Goal: Information Seeking & Learning: Learn about a topic

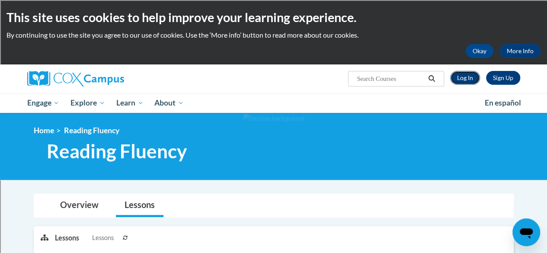
click at [464, 82] on link "Log In" at bounding box center [465, 78] width 30 height 14
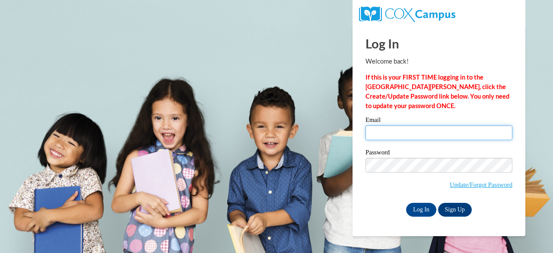
click at [445, 137] on input "Email" at bounding box center [439, 132] width 147 height 15
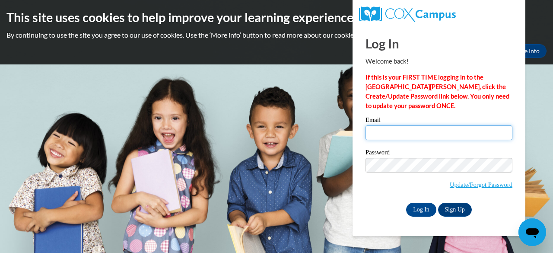
type input "jmsteeg@sunprairieschools.org"
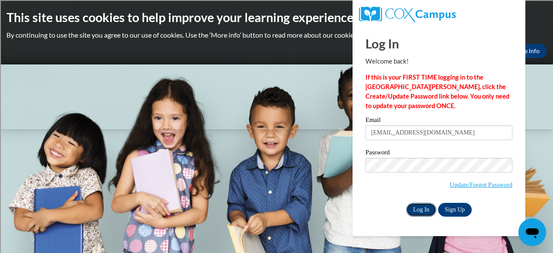
click at [420, 207] on input "Log In" at bounding box center [421, 210] width 30 height 14
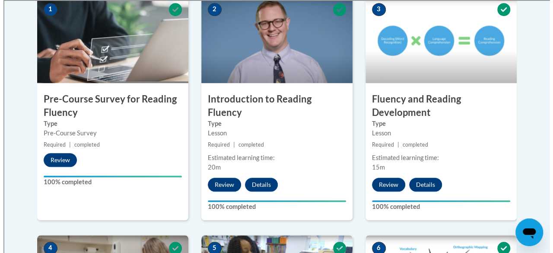
scroll to position [297, 0]
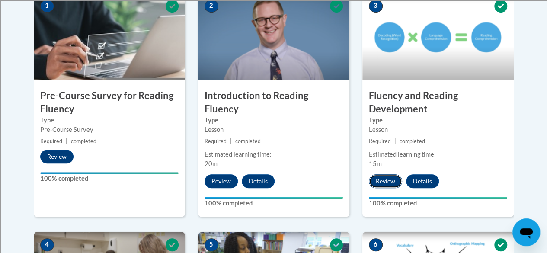
click at [391, 177] on button "Review" at bounding box center [385, 181] width 33 height 14
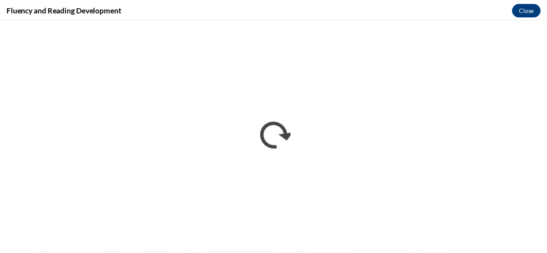
scroll to position [0, 0]
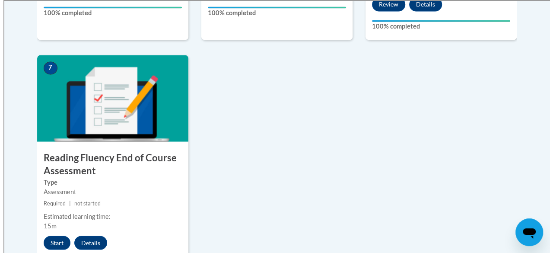
scroll to position [714, 0]
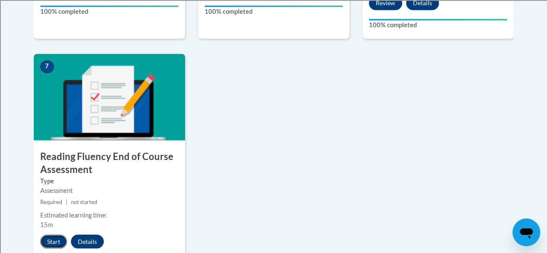
click at [51, 245] on button "Start" at bounding box center [53, 241] width 27 height 14
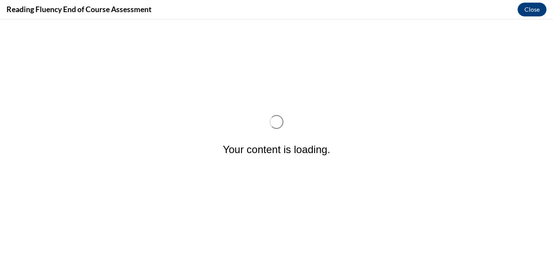
scroll to position [0, 0]
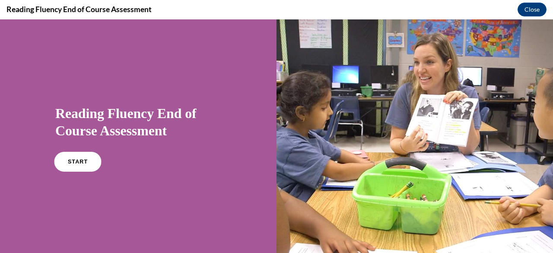
click at [73, 159] on span "START" at bounding box center [78, 162] width 20 height 6
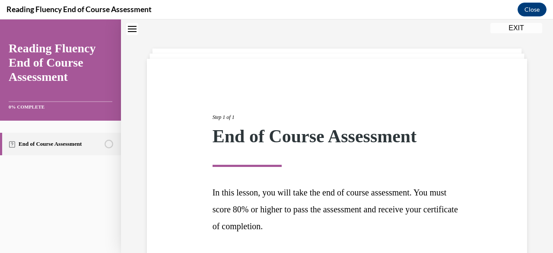
scroll to position [94, 0]
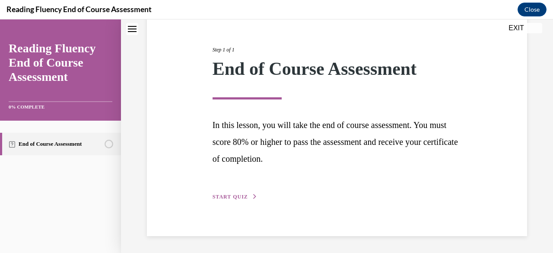
click at [237, 194] on span "START QUIZ" at bounding box center [230, 197] width 35 height 6
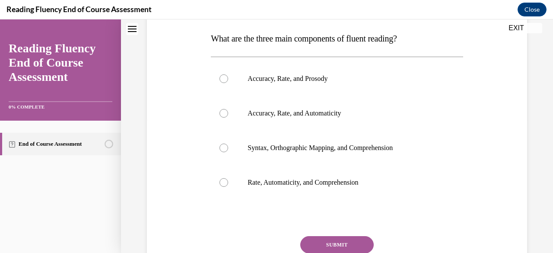
scroll to position [134, 0]
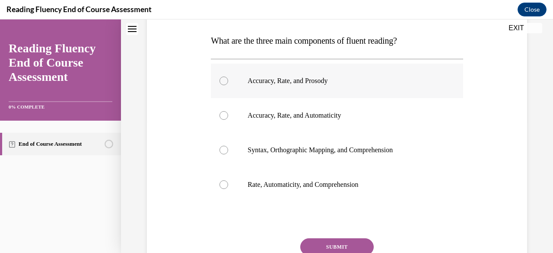
click at [224, 81] on div at bounding box center [223, 80] width 9 height 9
click at [224, 81] on input "Accuracy, Rate, and Prosody" at bounding box center [223, 80] width 9 height 9
radio input "true"
click at [322, 238] on button "SUBMIT" at bounding box center [336, 246] width 73 height 17
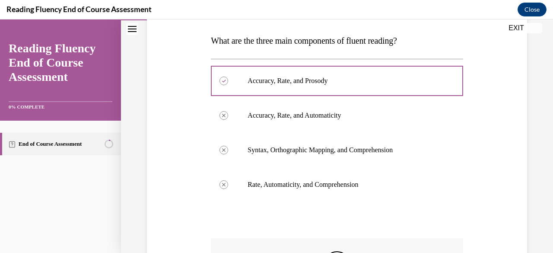
scroll to position [277, 0]
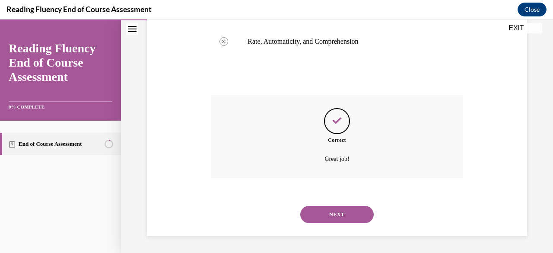
click at [320, 218] on button "NEXT" at bounding box center [336, 214] width 73 height 17
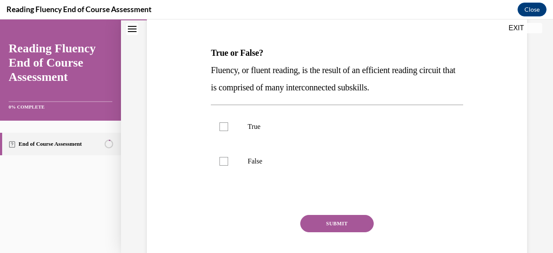
scroll to position [121, 0]
click at [222, 123] on div at bounding box center [223, 126] width 9 height 9
click at [222, 123] on input "True" at bounding box center [223, 126] width 9 height 9
checkbox input "true"
click at [326, 221] on button "SUBMIT" at bounding box center [336, 222] width 73 height 17
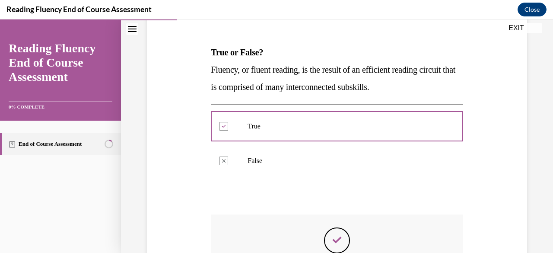
scroll to position [240, 0]
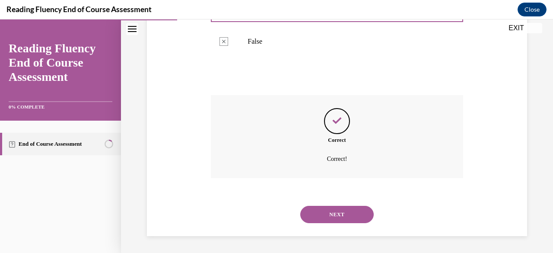
click at [326, 221] on button "NEXT" at bounding box center [336, 214] width 73 height 17
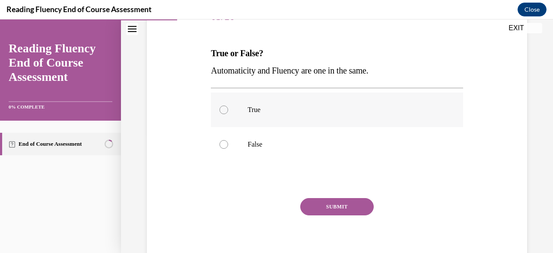
scroll to position [121, 0]
click at [252, 145] on p "False" at bounding box center [345, 144] width 194 height 9
click at [228, 145] on input "False" at bounding box center [223, 144] width 9 height 9
radio input "true"
click at [321, 205] on button "SUBMIT" at bounding box center [336, 205] width 73 height 17
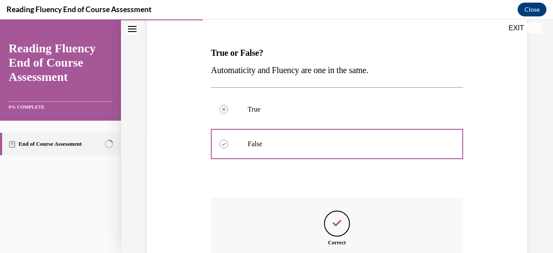
scroll to position [223, 0]
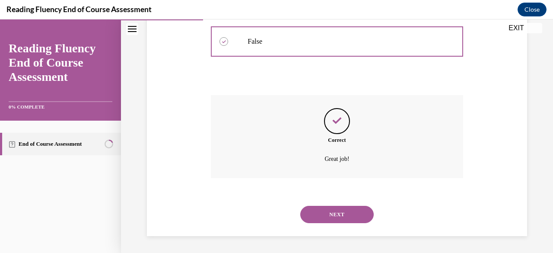
click at [319, 213] on button "NEXT" at bounding box center [336, 214] width 73 height 17
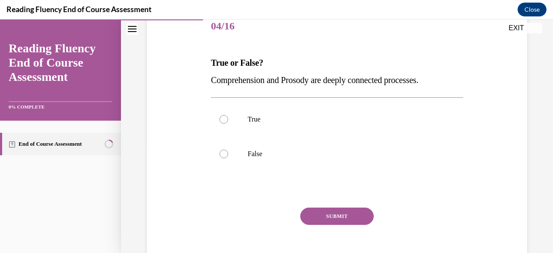
scroll to position [111, 0]
click at [222, 115] on div at bounding box center [223, 118] width 9 height 9
click at [222, 115] on input "True" at bounding box center [223, 118] width 9 height 9
radio input "true"
click at [317, 213] on button "SUBMIT" at bounding box center [336, 215] width 73 height 17
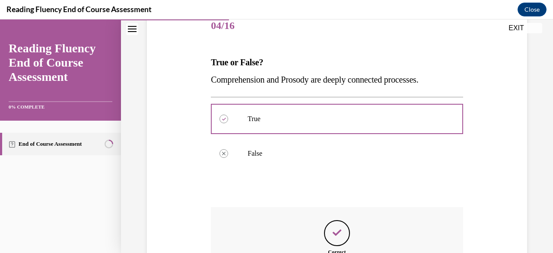
scroll to position [223, 0]
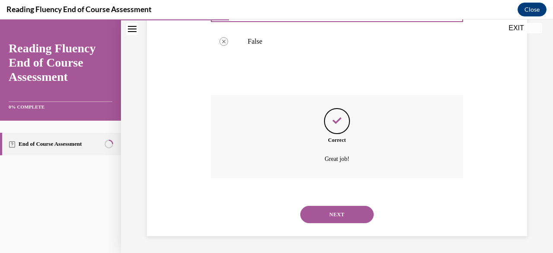
click at [317, 213] on button "NEXT" at bounding box center [336, 214] width 73 height 17
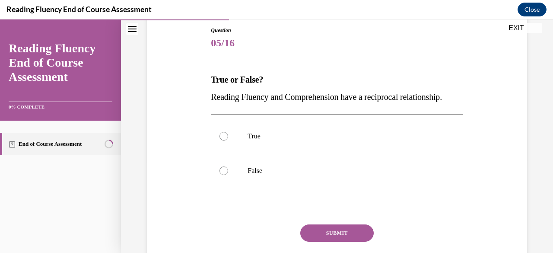
scroll to position [92, 0]
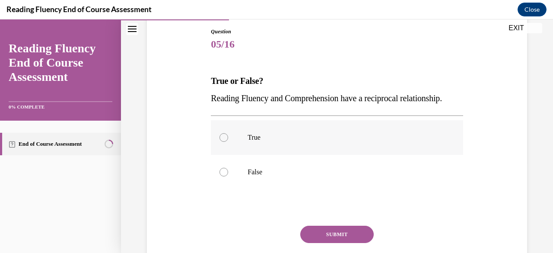
click at [223, 142] on div at bounding box center [223, 137] width 9 height 9
click at [223, 142] on input "True" at bounding box center [223, 137] width 9 height 9
radio input "true"
click at [324, 243] on button "SUBMIT" at bounding box center [336, 234] width 73 height 17
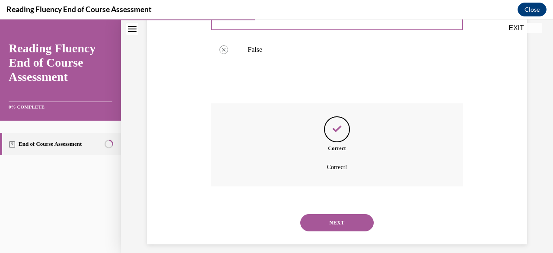
scroll to position [240, 0]
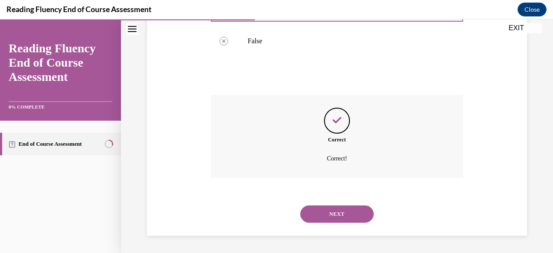
click at [320, 210] on button "NEXT" at bounding box center [336, 213] width 73 height 17
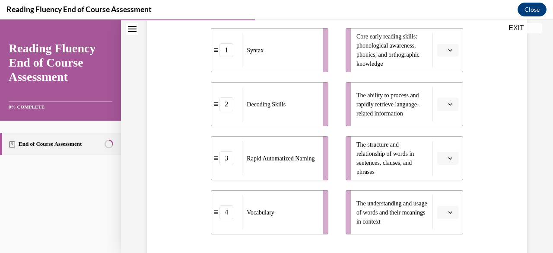
scroll to position [202, 0]
click at [448, 159] on icon "button" at bounding box center [450, 158] width 4 height 4
click at [437, 90] on div "1" at bounding box center [440, 86] width 21 height 17
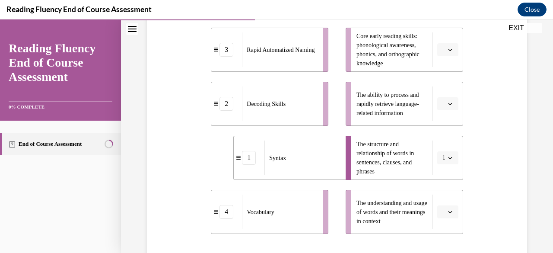
click at [448, 48] on icon "button" at bounding box center [450, 50] width 4 height 4
click at [443, 102] on div "2" at bounding box center [440, 103] width 21 height 17
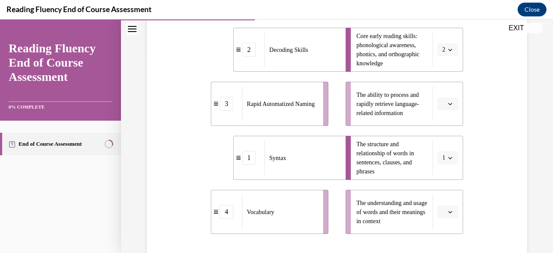
click at [448, 102] on icon "button" at bounding box center [450, 104] width 4 height 4
click at [442, 170] on div "3" at bounding box center [440, 174] width 21 height 17
click at [448, 213] on icon "button" at bounding box center [450, 212] width 4 height 4
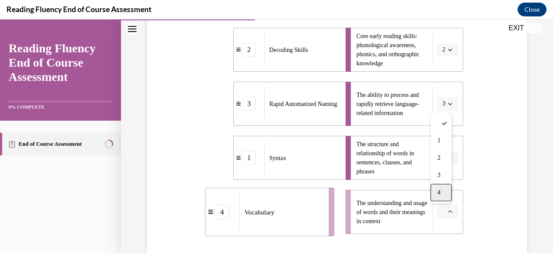
click at [442, 194] on div "4" at bounding box center [440, 192] width 21 height 17
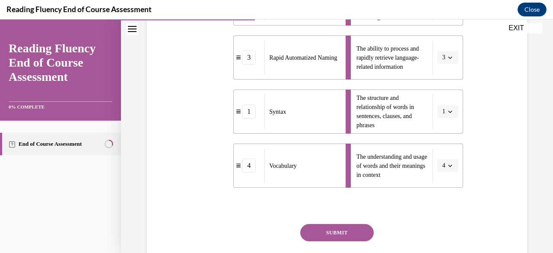
scroll to position [281, 0]
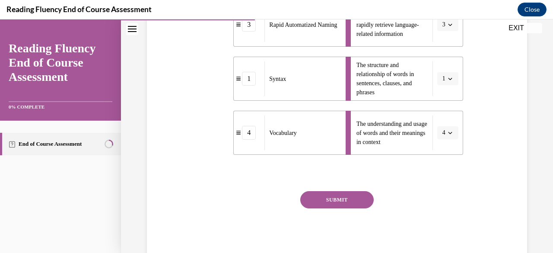
click at [357, 199] on button "SUBMIT" at bounding box center [336, 199] width 73 height 17
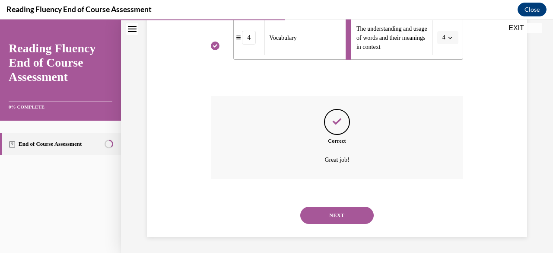
scroll to position [377, 0]
click at [352, 207] on button "NEXT" at bounding box center [336, 214] width 73 height 17
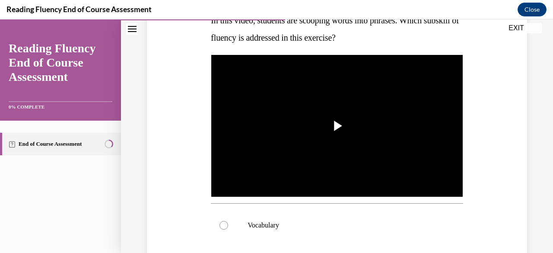
scroll to position [153, 0]
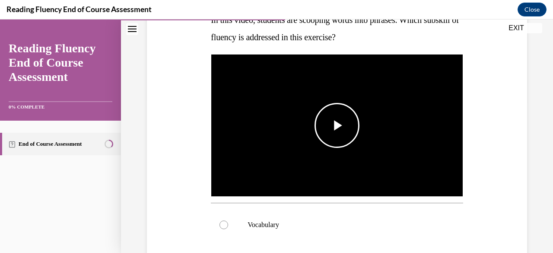
click at [337, 125] on span "Video player" at bounding box center [337, 125] width 0 height 0
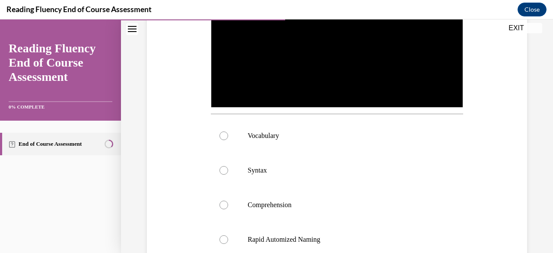
scroll to position [290, 0]
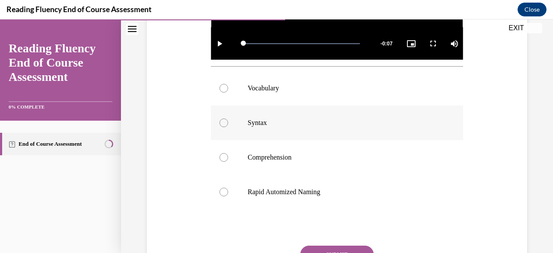
click at [404, 127] on label "Syntax" at bounding box center [337, 122] width 252 height 35
click at [228, 127] on input "Syntax" at bounding box center [223, 122] width 9 height 9
radio input "true"
click at [361, 250] on button "SUBMIT" at bounding box center [336, 253] width 73 height 17
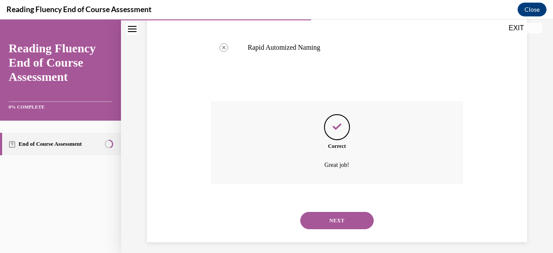
click at [328, 212] on button "NEXT" at bounding box center [336, 220] width 73 height 17
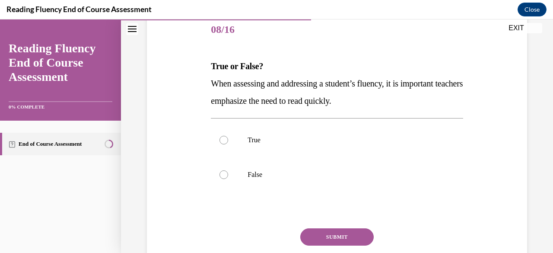
scroll to position [111, 0]
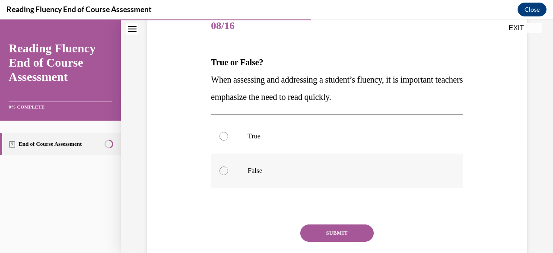
click at [250, 179] on label "False" at bounding box center [337, 170] width 252 height 35
click at [228, 175] on input "False" at bounding box center [223, 170] width 9 height 9
radio input "true"
click at [251, 171] on p "False" at bounding box center [345, 170] width 194 height 9
click at [228, 171] on input "False" at bounding box center [223, 170] width 9 height 9
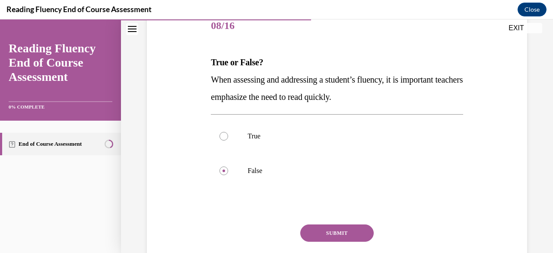
click at [322, 229] on button "SUBMIT" at bounding box center [336, 232] width 73 height 17
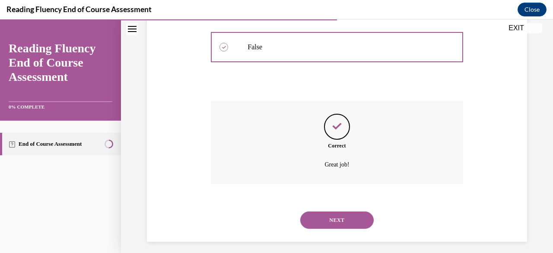
scroll to position [240, 0]
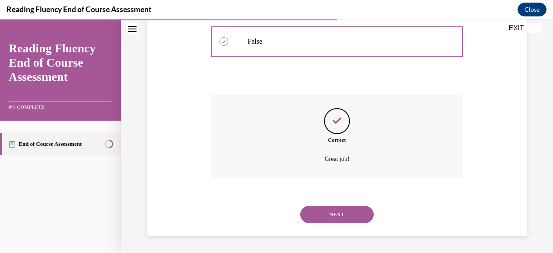
click at [318, 223] on div "NEXT" at bounding box center [337, 214] width 252 height 35
click at [318, 219] on button "NEXT" at bounding box center [336, 214] width 73 height 17
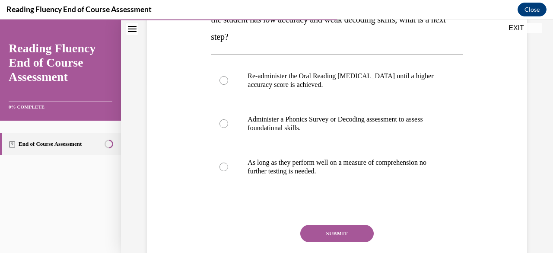
scroll to position [172, 0]
click at [224, 122] on div at bounding box center [223, 123] width 9 height 9
click at [224, 122] on input "Administer a Phonics Survey or Decoding assessment to assess foundational skill…" at bounding box center [223, 123] width 9 height 9
radio input "true"
click at [324, 233] on button "SUBMIT" at bounding box center [336, 232] width 73 height 17
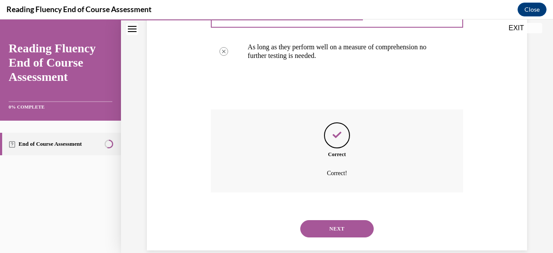
scroll to position [301, 0]
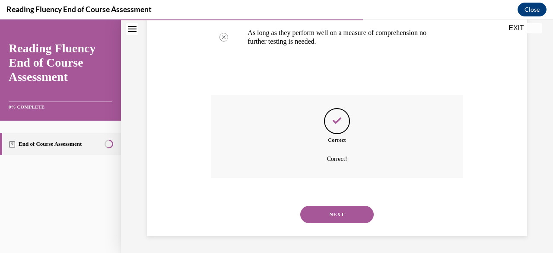
click at [319, 214] on button "NEXT" at bounding box center [336, 214] width 73 height 17
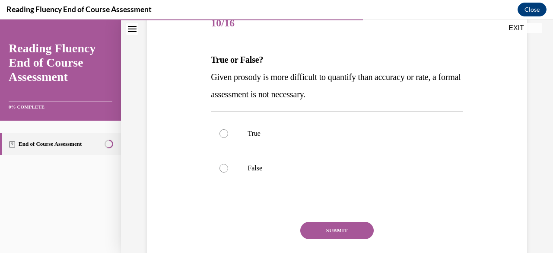
scroll to position [115, 0]
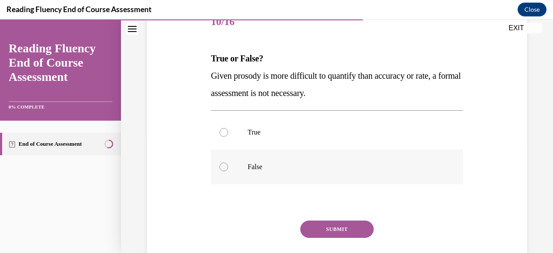
click at [225, 167] on div at bounding box center [223, 166] width 9 height 9
click at [225, 167] on input "False" at bounding box center [223, 166] width 9 height 9
radio input "true"
click at [317, 230] on button "SUBMIT" at bounding box center [336, 228] width 73 height 17
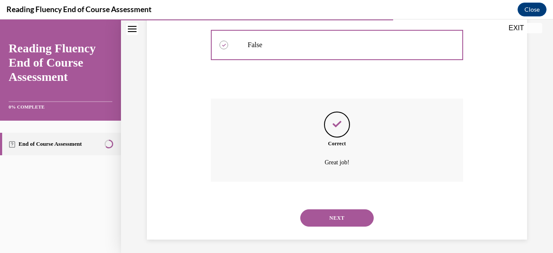
click at [315, 216] on button "NEXT" at bounding box center [336, 217] width 73 height 17
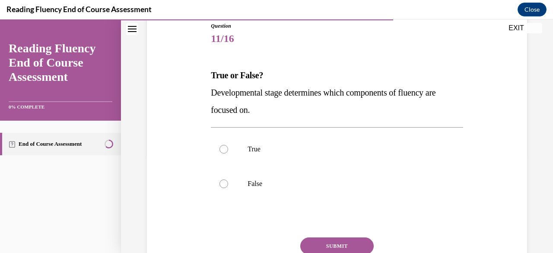
scroll to position [101, 0]
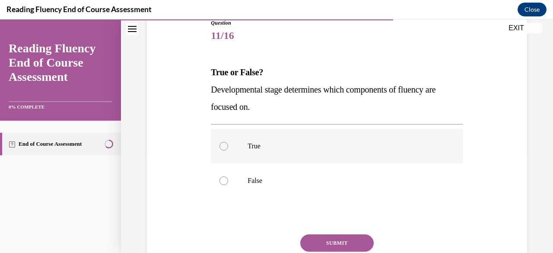
click at [265, 149] on p "True" at bounding box center [345, 146] width 194 height 9
click at [228, 149] on input "True" at bounding box center [223, 146] width 9 height 9
radio input "true"
click at [330, 239] on button "SUBMIT" at bounding box center [336, 242] width 73 height 17
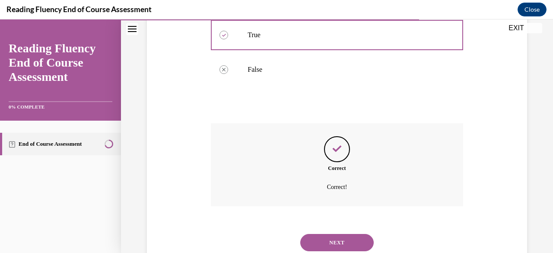
scroll to position [240, 0]
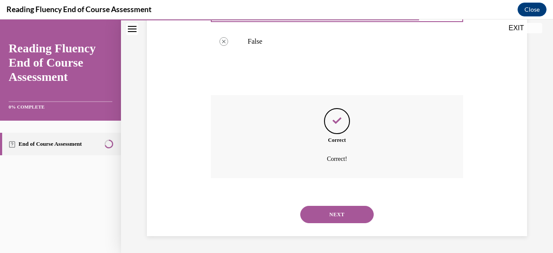
click at [328, 217] on button "NEXT" at bounding box center [336, 214] width 73 height 17
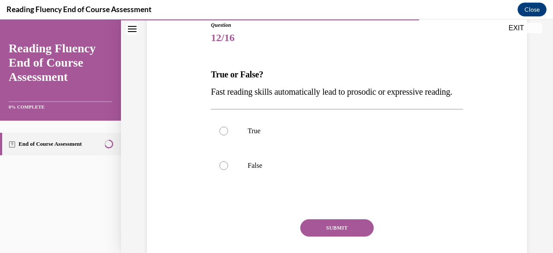
scroll to position [99, 0]
click at [256, 170] on p "False" at bounding box center [345, 166] width 194 height 9
click at [228, 170] on input "False" at bounding box center [223, 166] width 9 height 9
radio input "true"
click at [331, 237] on button "SUBMIT" at bounding box center [336, 227] width 73 height 17
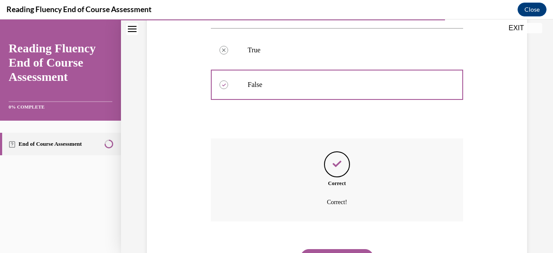
scroll to position [240, 0]
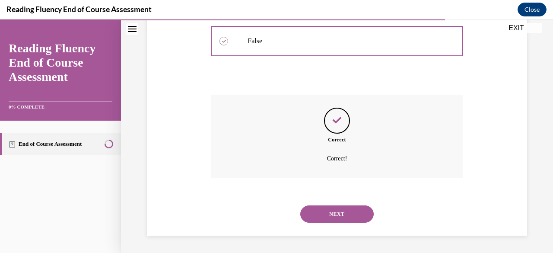
click at [330, 224] on div "NEXT" at bounding box center [337, 214] width 252 height 35
click at [329, 212] on button "NEXT" at bounding box center [336, 213] width 73 height 17
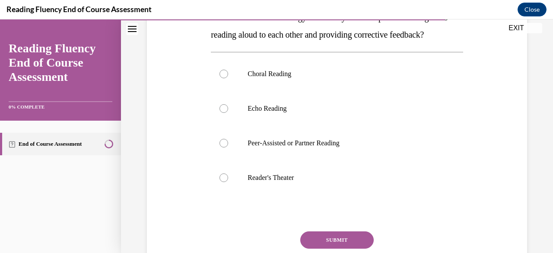
scroll to position [157, 0]
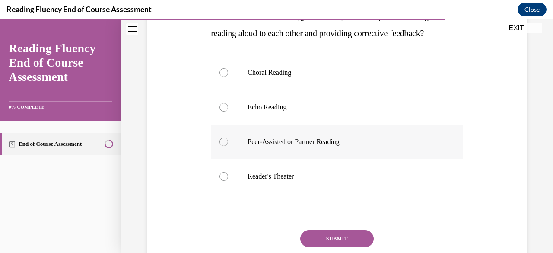
click at [219, 155] on label "Peer-Assisted or Partner Reading" at bounding box center [337, 141] width 252 height 35
click at [219, 146] on input "Peer-Assisted or Partner Reading" at bounding box center [223, 141] width 9 height 9
radio input "true"
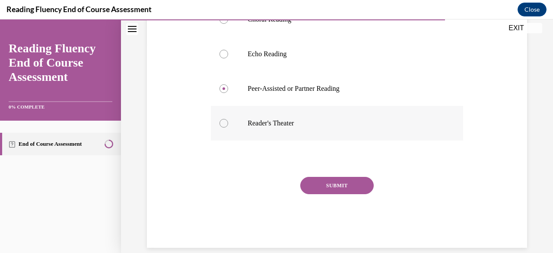
scroll to position [211, 0]
click at [344, 194] on button "SUBMIT" at bounding box center [336, 184] width 73 height 17
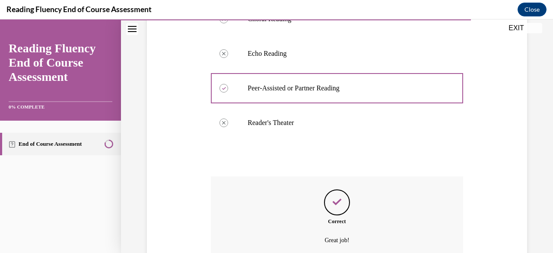
scroll to position [309, 0]
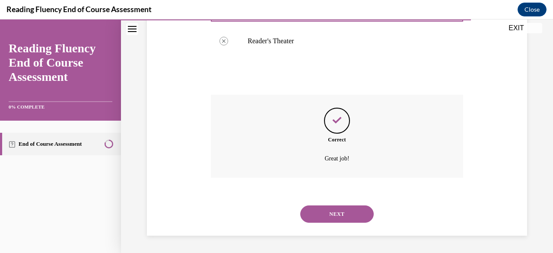
click at [331, 211] on button "NEXT" at bounding box center [336, 213] width 73 height 17
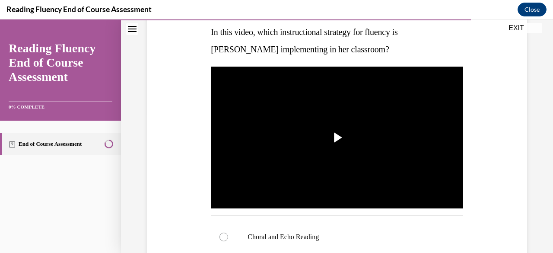
scroll to position [142, 0]
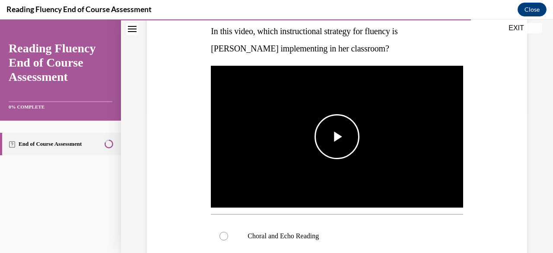
click at [337, 137] on span "Video player" at bounding box center [337, 137] width 0 height 0
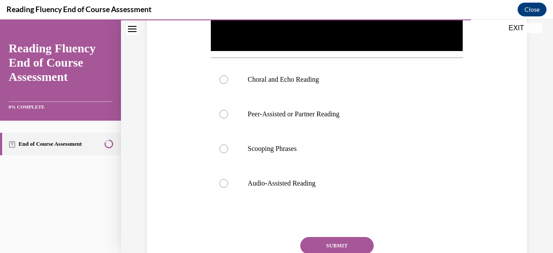
scroll to position [298, 0]
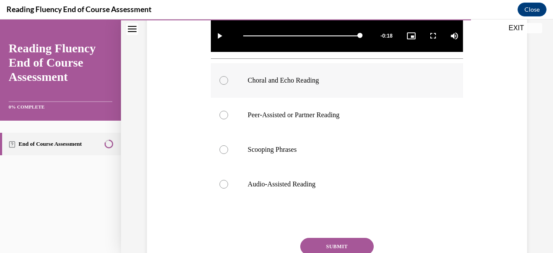
click at [222, 78] on div at bounding box center [223, 80] width 9 height 9
click at [222, 78] on input "Choral and Echo Reading" at bounding box center [223, 80] width 9 height 9
radio input "true"
click at [311, 242] on button "SUBMIT" at bounding box center [336, 246] width 73 height 17
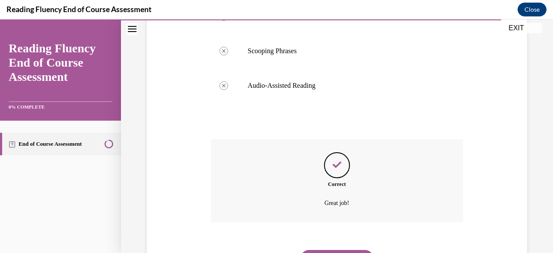
scroll to position [438, 0]
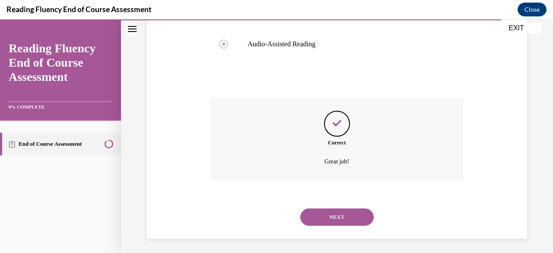
click at [312, 208] on button "NEXT" at bounding box center [336, 216] width 73 height 17
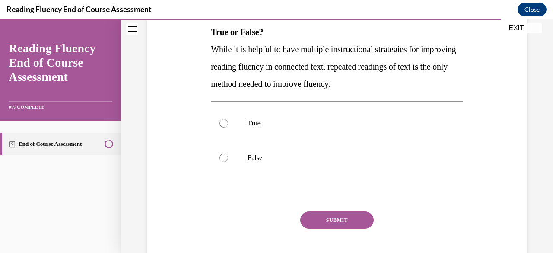
scroll to position [143, 0]
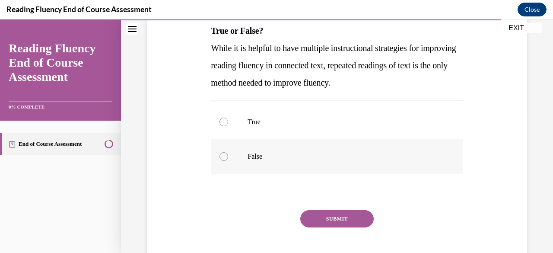
click at [231, 159] on label "False" at bounding box center [337, 156] width 252 height 35
click at [228, 159] on input "False" at bounding box center [223, 156] width 9 height 9
radio input "true"
click at [324, 214] on button "SUBMIT" at bounding box center [336, 218] width 73 height 17
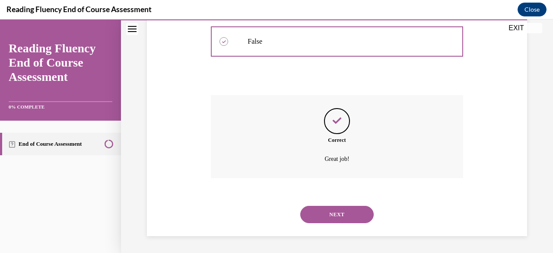
click at [321, 212] on button "NEXT" at bounding box center [336, 214] width 73 height 17
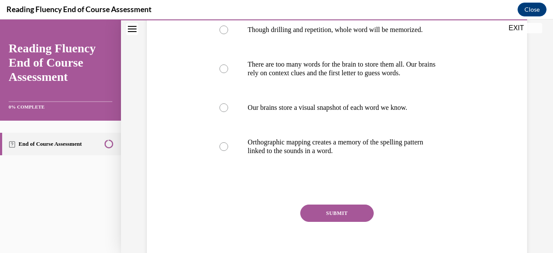
scroll to position [183, 0]
click at [222, 146] on div at bounding box center [223, 146] width 9 height 9
click at [222, 146] on input "Orthographic mapping creates a memory of the spelling pattern linked to the sou…" at bounding box center [223, 146] width 9 height 9
radio input "true"
click at [315, 210] on button "SUBMIT" at bounding box center [336, 212] width 73 height 17
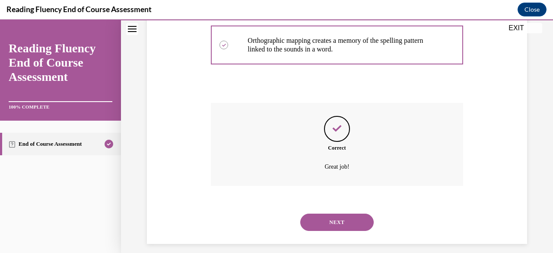
scroll to position [292, 0]
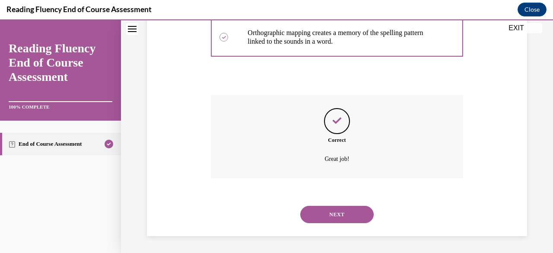
click at [315, 210] on button "NEXT" at bounding box center [336, 214] width 73 height 17
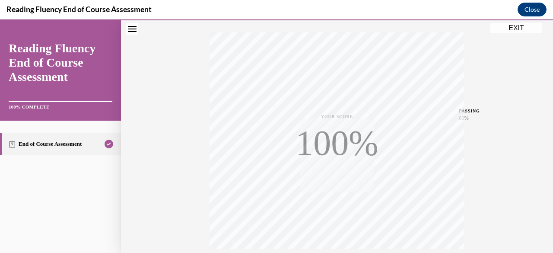
scroll to position [209, 0]
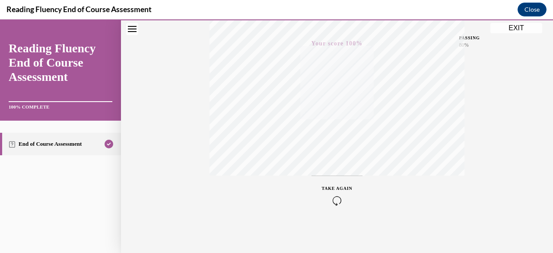
click at [514, 29] on button "EXIT" at bounding box center [516, 28] width 52 height 10
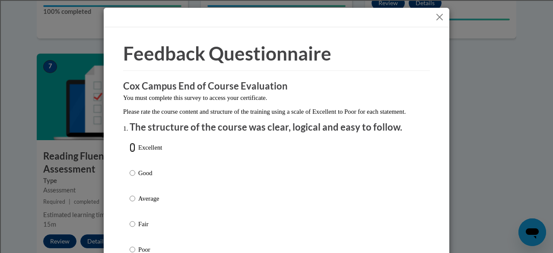
click at [131, 152] on input "Excellent" at bounding box center [133, 148] width 6 height 10
radio input "true"
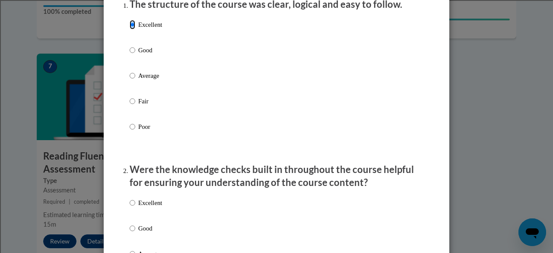
scroll to position [124, 0]
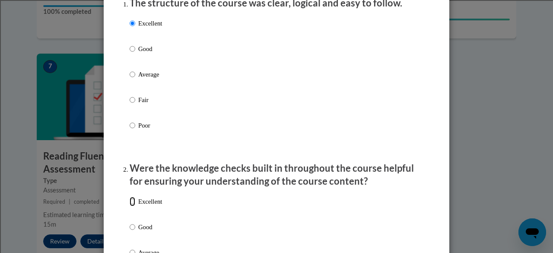
click at [130, 206] on input "Excellent" at bounding box center [133, 202] width 6 height 10
radio input "true"
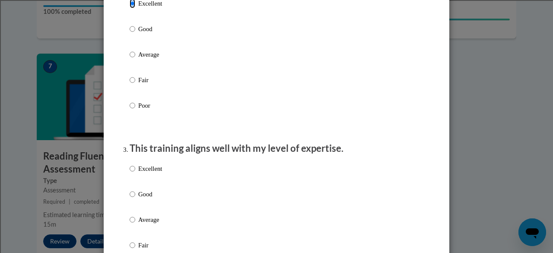
scroll to position [323, 0]
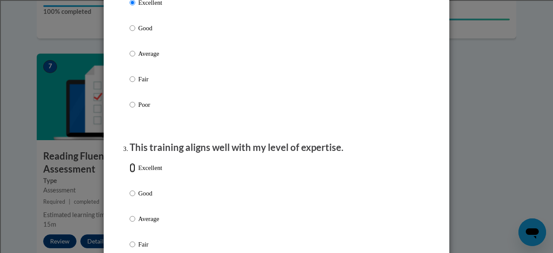
click at [130, 172] on input "Excellent" at bounding box center [133, 168] width 6 height 10
radio input "true"
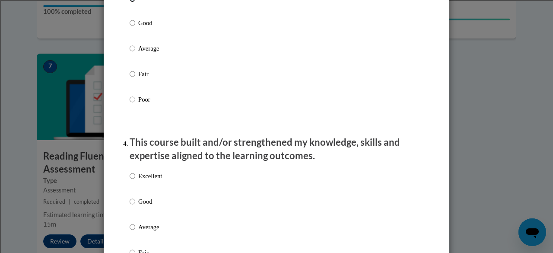
scroll to position [493, 0]
click at [130, 180] on input "Excellent" at bounding box center [133, 176] width 6 height 10
radio input "true"
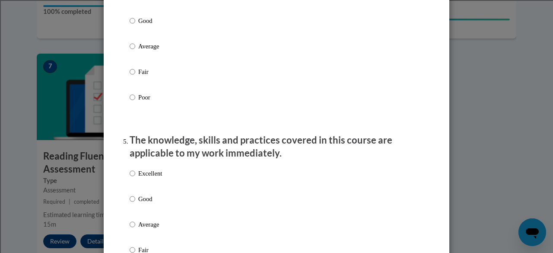
scroll to position [679, 0]
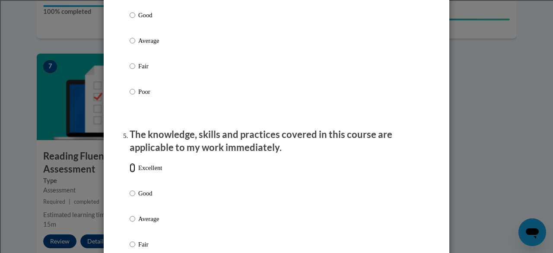
click at [130, 172] on input "Excellent" at bounding box center [133, 168] width 6 height 10
radio input "true"
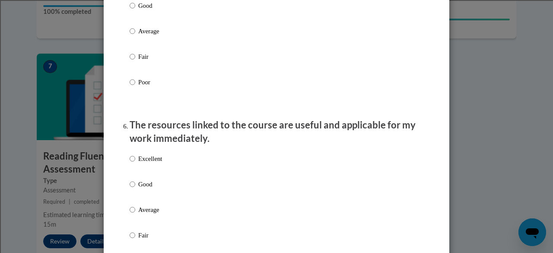
scroll to position [870, 0]
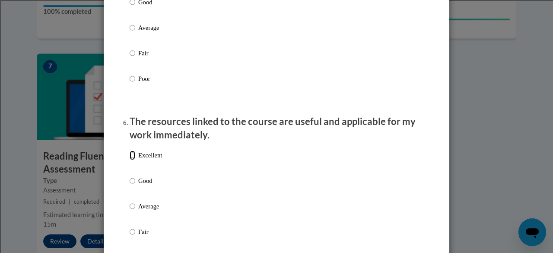
click at [130, 160] on input "Excellent" at bounding box center [133, 155] width 6 height 10
radio input "true"
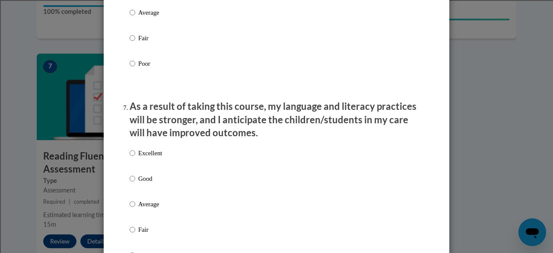
scroll to position [1064, 0]
click at [130, 157] on input "Excellent" at bounding box center [133, 153] width 6 height 10
radio input "true"
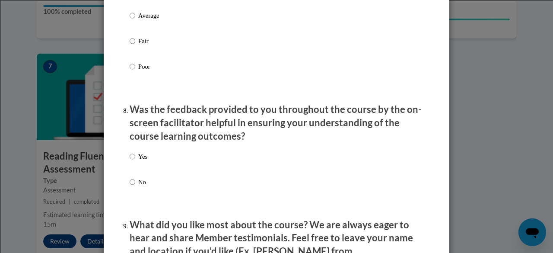
scroll to position [1253, 0]
click at [130, 161] on input "Yes" at bounding box center [133, 156] width 6 height 10
radio input "true"
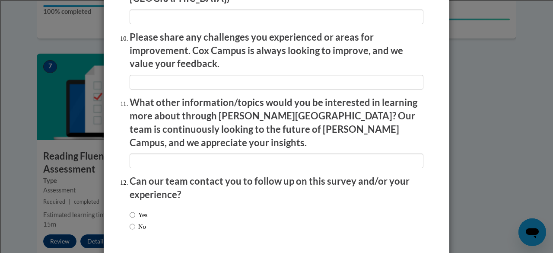
scroll to position [1544, 0]
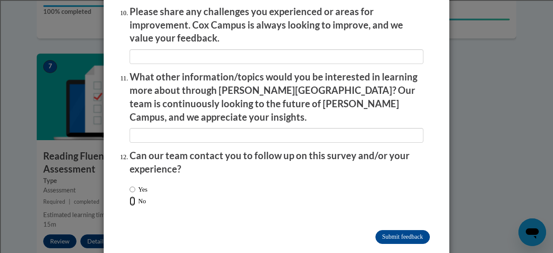
click at [130, 196] on input "No" at bounding box center [133, 201] width 6 height 10
radio input "true"
click at [388, 230] on input "Submit feedback" at bounding box center [402, 237] width 54 height 14
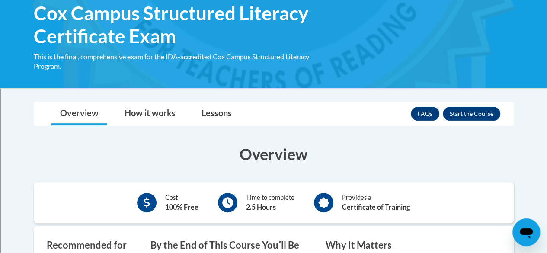
scroll to position [142, 0]
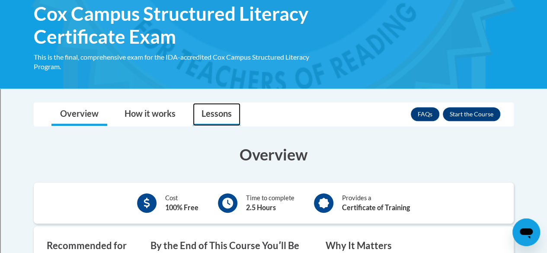
click at [213, 114] on link "Lessons" at bounding box center [217, 114] width 48 height 23
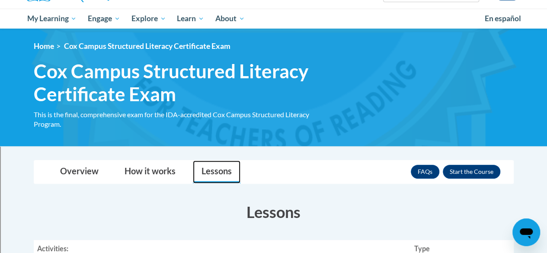
scroll to position [89, 0]
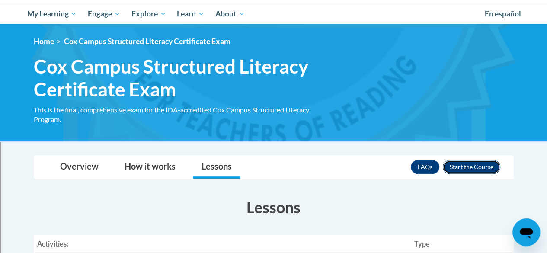
click at [473, 169] on button "Enroll" at bounding box center [470, 167] width 57 height 14
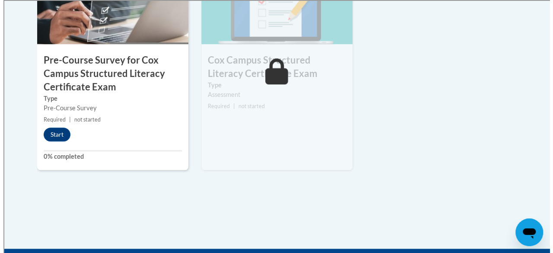
scroll to position [368, 0]
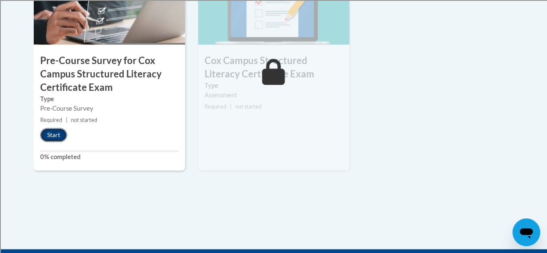
click at [59, 137] on button "Start" at bounding box center [53, 135] width 27 height 14
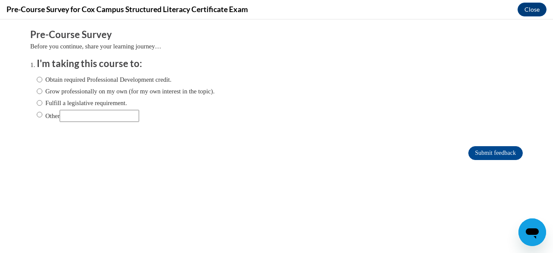
scroll to position [0, 0]
click at [37, 79] on input "Obtain required Professional Development credit." at bounding box center [40, 80] width 6 height 10
radio input "true"
click at [487, 154] on input "Submit feedback" at bounding box center [495, 153] width 54 height 14
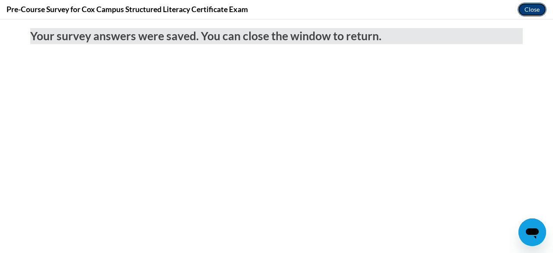
click at [528, 10] on button "Close" at bounding box center [532, 10] width 29 height 14
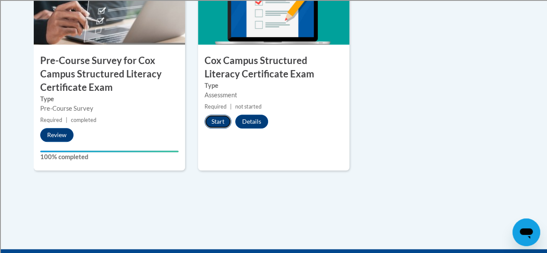
click at [219, 119] on button "Start" at bounding box center [217, 121] width 27 height 14
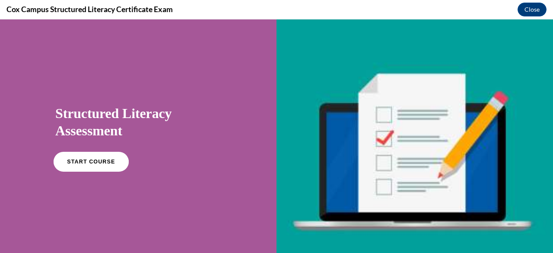
click at [108, 159] on link "START COURSE" at bounding box center [91, 162] width 75 height 20
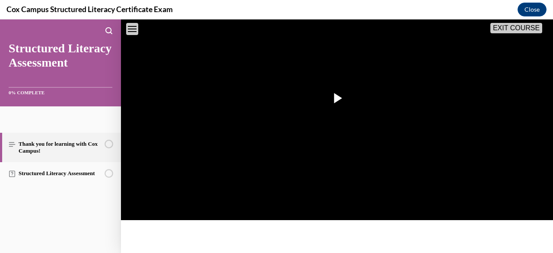
scroll to position [190, 0]
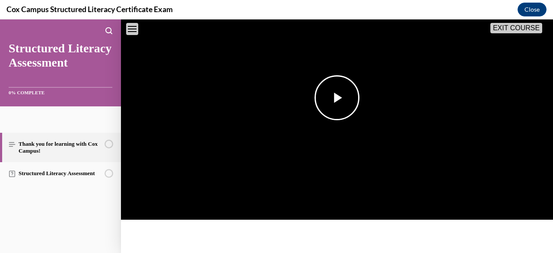
click at [287, 125] on img "Video player" at bounding box center [337, 97] width 432 height 243
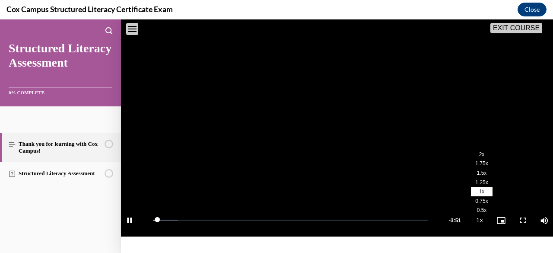
click at [473, 187] on li "1.25x" at bounding box center [482, 183] width 22 height 10
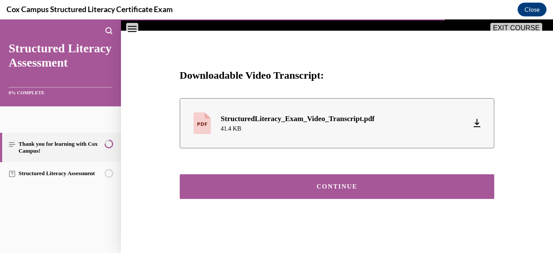
scroll to position [390, 0]
click at [439, 190] on div "CONTINUE" at bounding box center [337, 186] width 288 height 6
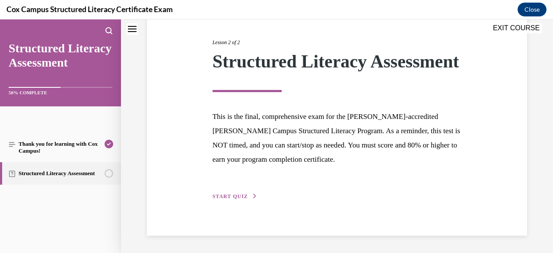
scroll to position [117, 0]
click at [230, 200] on button "START QUIZ" at bounding box center [235, 196] width 45 height 8
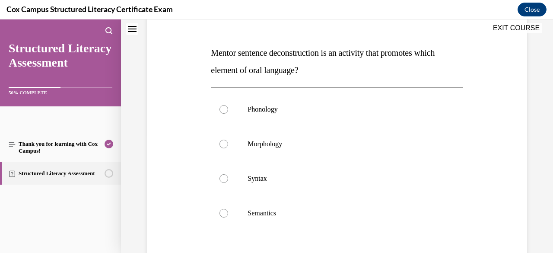
scroll to position [126, 0]
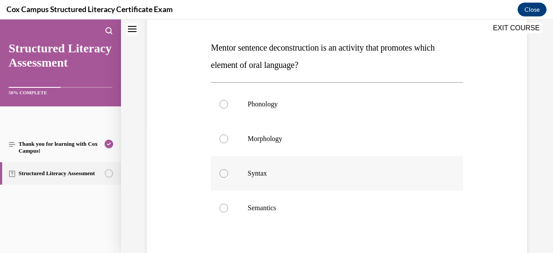
click at [264, 174] on p "Syntax" at bounding box center [345, 173] width 194 height 9
click at [228, 174] on input "Syntax" at bounding box center [223, 173] width 9 height 9
radio input "true"
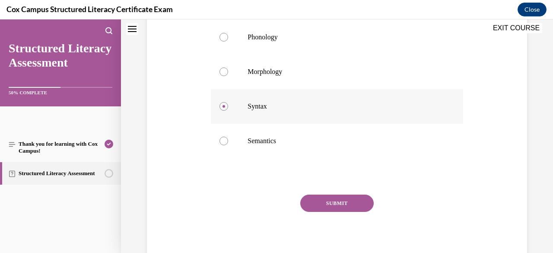
scroll to position [196, 0]
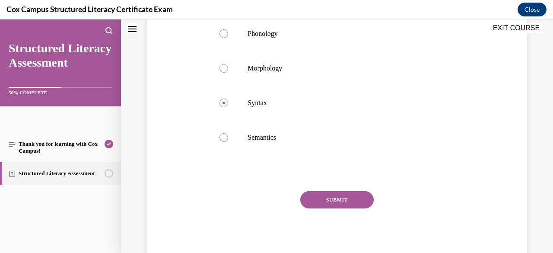
click at [315, 197] on button "SUBMIT" at bounding box center [336, 199] width 73 height 17
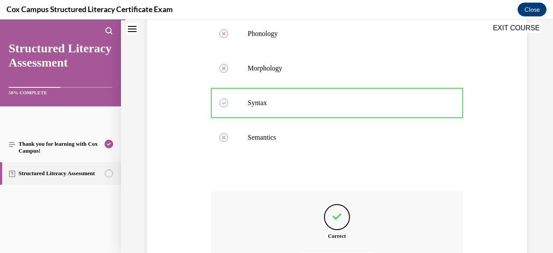
scroll to position [293, 0]
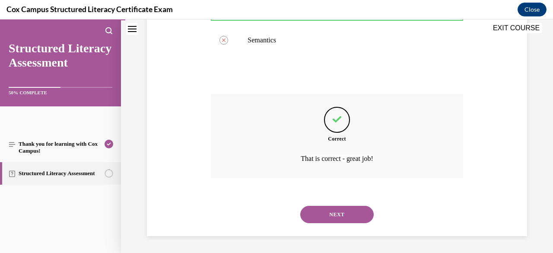
click at [318, 216] on button "NEXT" at bounding box center [336, 214] width 73 height 17
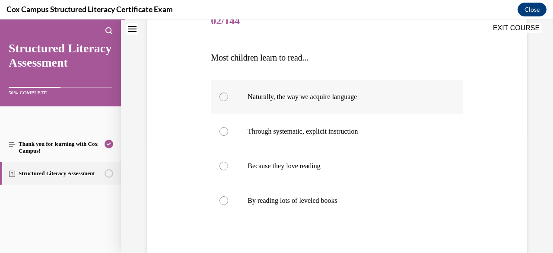
scroll to position [127, 0]
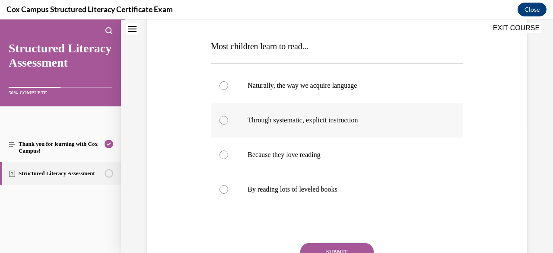
click at [224, 121] on div at bounding box center [223, 120] width 9 height 9
click at [224, 121] on input "Through systematic, explicit instruction" at bounding box center [223, 120] width 9 height 9
radio input "true"
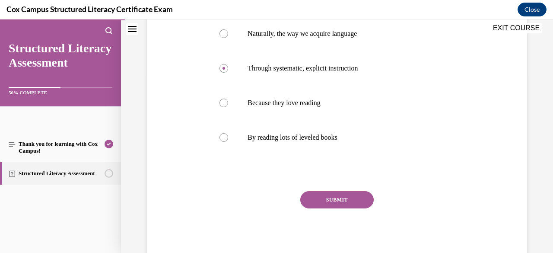
click at [334, 197] on button "SUBMIT" at bounding box center [336, 199] width 73 height 17
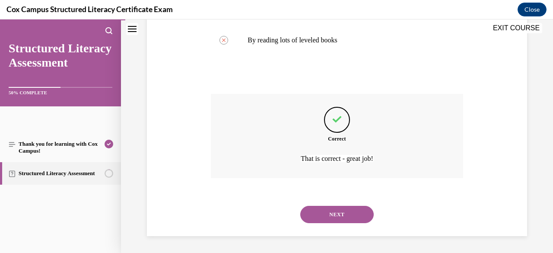
click at [328, 213] on button "NEXT" at bounding box center [336, 214] width 73 height 17
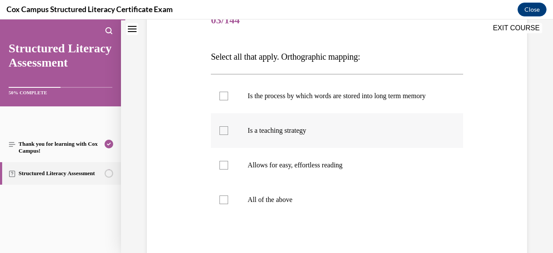
scroll to position [117, 0]
click at [222, 203] on div at bounding box center [223, 199] width 9 height 9
click at [222, 203] on input "All of the above" at bounding box center [223, 199] width 9 height 9
checkbox input "true"
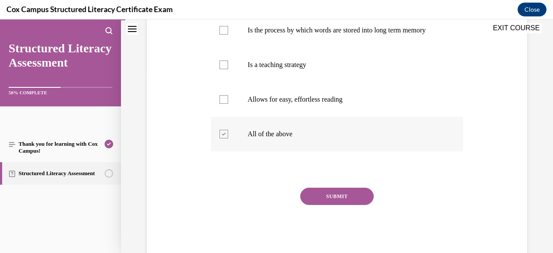
scroll to position [188, 0]
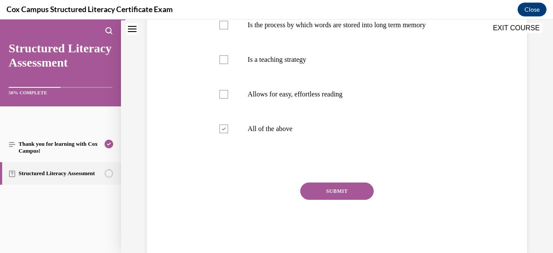
click at [321, 200] on button "SUBMIT" at bounding box center [336, 190] width 73 height 17
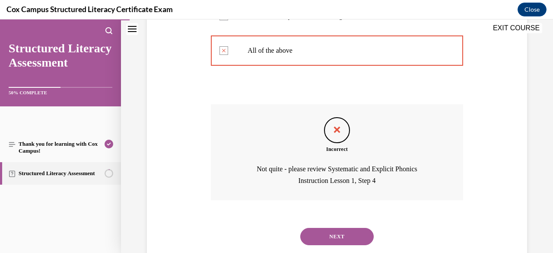
scroll to position [270, 0]
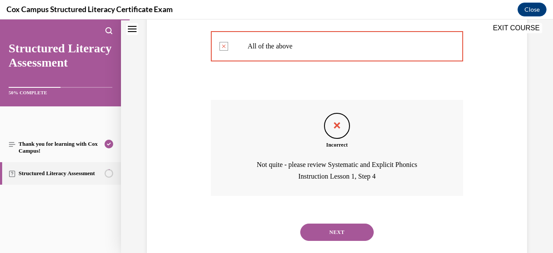
click at [333, 239] on button "NEXT" at bounding box center [336, 231] width 73 height 17
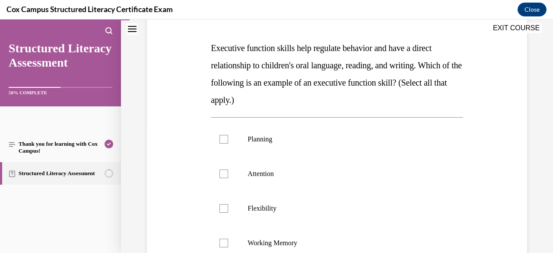
scroll to position [126, 0]
click at [225, 135] on div at bounding box center [223, 138] width 9 height 9
click at [225, 135] on input "Planning" at bounding box center [223, 138] width 9 height 9
checkbox input "true"
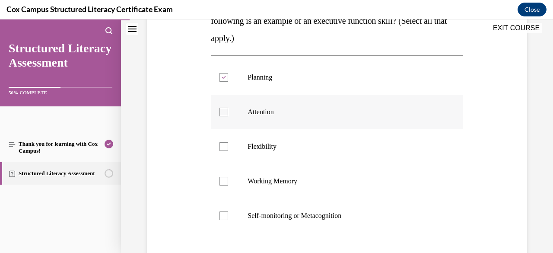
scroll to position [197, 0]
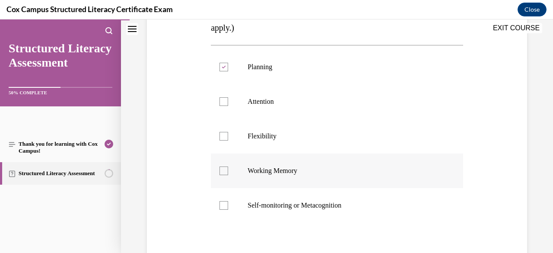
click at [227, 168] on label "Working Memory" at bounding box center [337, 170] width 252 height 35
click at [227, 168] on input "Working Memory" at bounding box center [223, 170] width 9 height 9
checkbox input "true"
click at [223, 202] on div at bounding box center [223, 205] width 9 height 9
click at [223, 202] on input "Self-monitoring or Metacognition" at bounding box center [223, 205] width 9 height 9
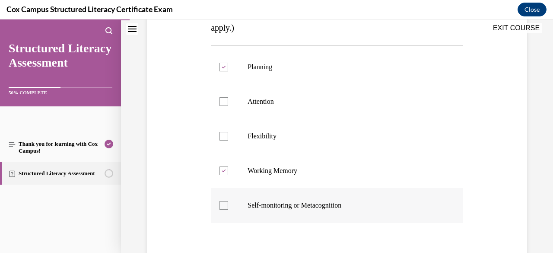
checkbox input "true"
click at [225, 135] on div at bounding box center [223, 136] width 9 height 9
click at [225, 135] on input "Flexibility" at bounding box center [223, 136] width 9 height 9
checkbox input "true"
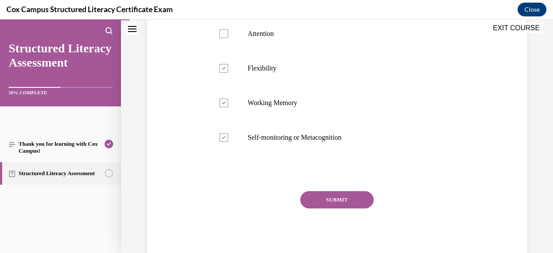
click at [335, 196] on button "SUBMIT" at bounding box center [336, 199] width 73 height 17
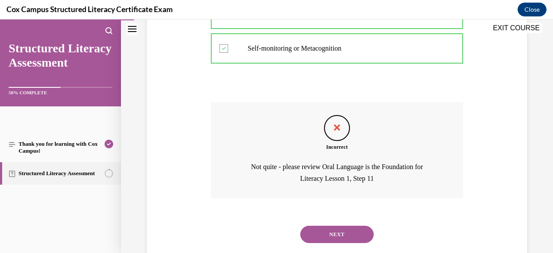
scroll to position [374, 0]
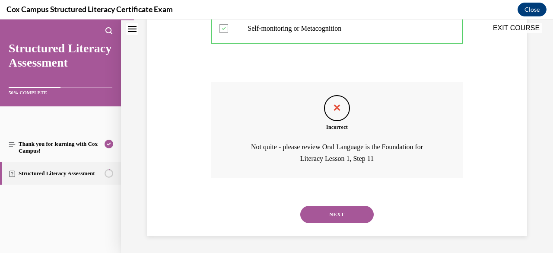
click at [342, 213] on button "NEXT" at bounding box center [336, 214] width 73 height 17
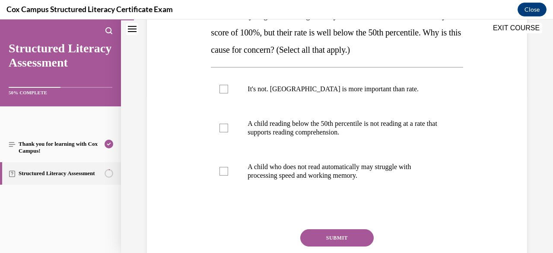
scroll to position [159, 0]
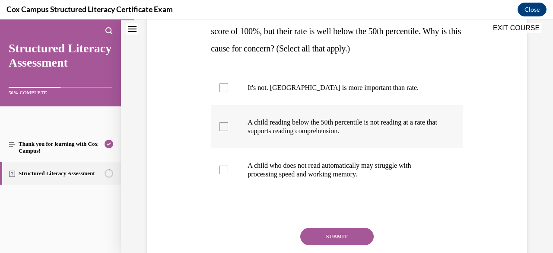
click at [221, 129] on div at bounding box center [223, 126] width 9 height 9
click at [221, 129] on input "A child reading below the 50th percentile is not reading at a rate that support…" at bounding box center [223, 126] width 9 height 9
checkbox input "true"
click at [224, 171] on div at bounding box center [223, 169] width 9 height 9
click at [224, 171] on input "A child who does not read automatically may struggle with processing speed and …" at bounding box center [223, 169] width 9 height 9
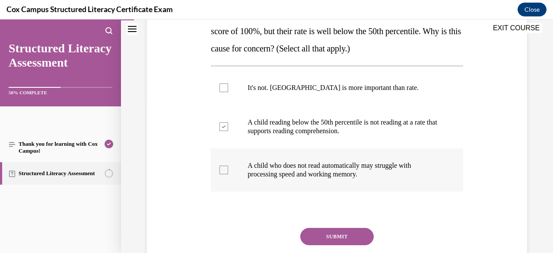
checkbox input "true"
click at [333, 234] on button "SUBMIT" at bounding box center [336, 236] width 73 height 17
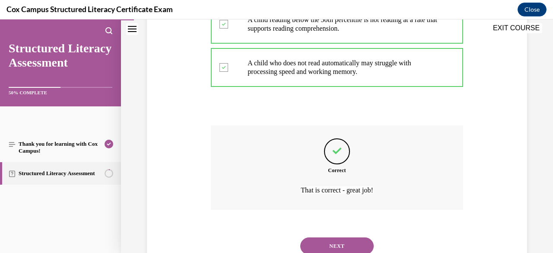
scroll to position [262, 0]
click at [326, 244] on button "NEXT" at bounding box center [336, 245] width 73 height 17
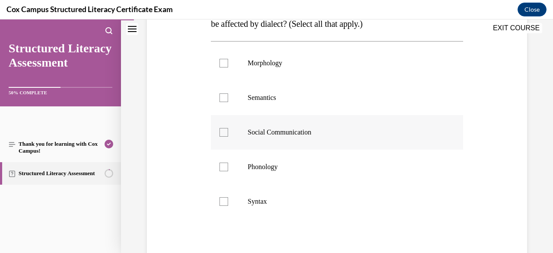
scroll to position [185, 0]
click at [222, 165] on div at bounding box center [223, 166] width 9 height 9
click at [222, 165] on input "Phonology" at bounding box center [223, 166] width 9 height 9
checkbox input "true"
click at [225, 64] on div at bounding box center [223, 62] width 9 height 9
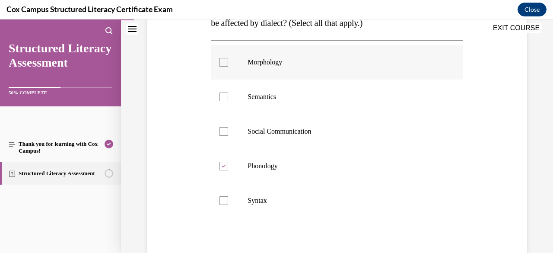
click at [225, 64] on input "Morphology" at bounding box center [223, 62] width 9 height 9
checkbox input "true"
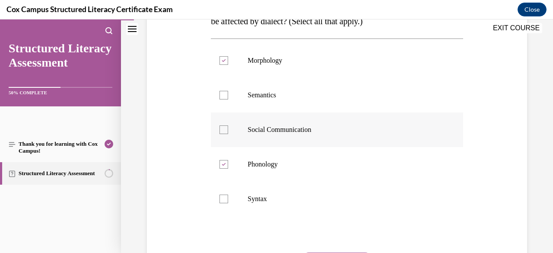
scroll to position [192, 0]
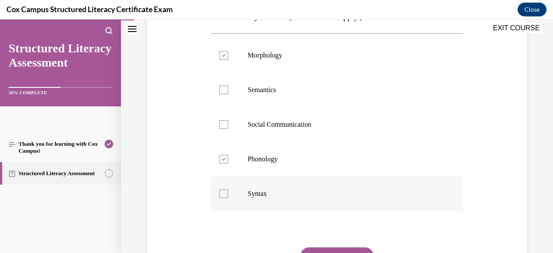
click at [223, 191] on div at bounding box center [223, 193] width 9 height 9
click at [223, 191] on input "Syntax" at bounding box center [223, 193] width 9 height 9
checkbox input "true"
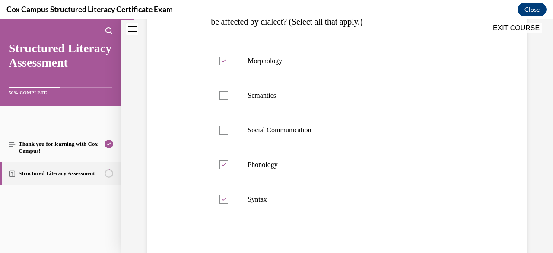
scroll to position [187, 0]
click at [223, 163] on icon at bounding box center [224, 164] width 4 height 3
click at [223, 162] on input "Phonology" at bounding box center [223, 164] width 9 height 9
click at [222, 164] on div at bounding box center [223, 164] width 9 height 9
click at [222, 164] on input "Phonology" at bounding box center [223, 164] width 9 height 9
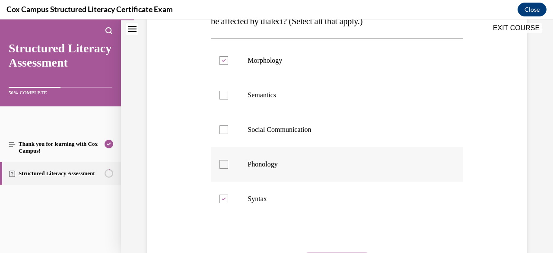
checkbox input "true"
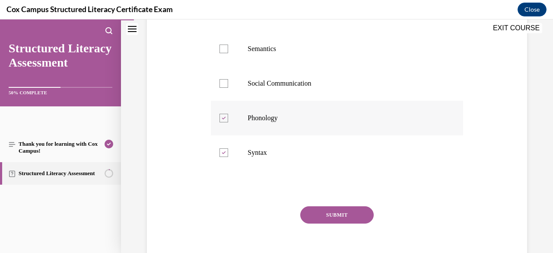
scroll to position [233, 0]
click at [318, 211] on button "SUBMIT" at bounding box center [336, 214] width 73 height 17
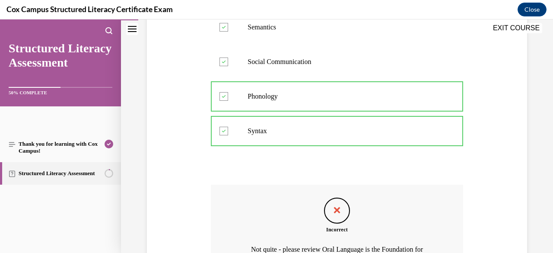
scroll to position [369, 0]
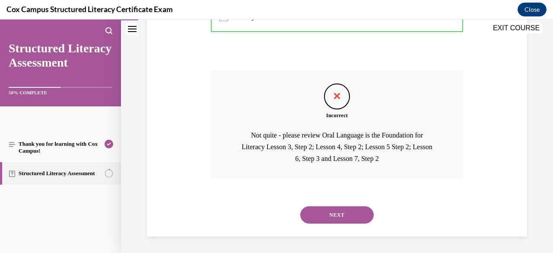
click at [333, 219] on button "NEXT" at bounding box center [336, 214] width 73 height 17
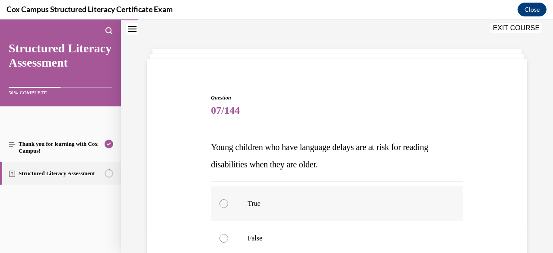
click at [250, 201] on span "True" at bounding box center [254, 203] width 13 height 7
click at [228, 201] on input "True" at bounding box center [223, 203] width 9 height 9
radio input "true"
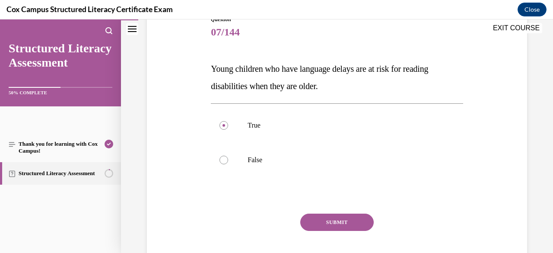
scroll to position [105, 0]
click at [329, 223] on button "SUBMIT" at bounding box center [336, 221] width 73 height 17
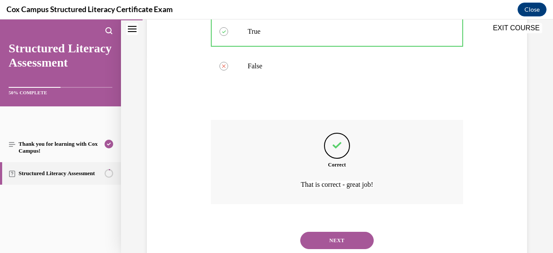
click at [315, 240] on button "NEXT" at bounding box center [336, 240] width 73 height 17
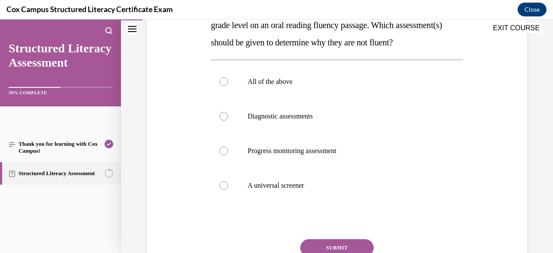
scroll to position [169, 0]
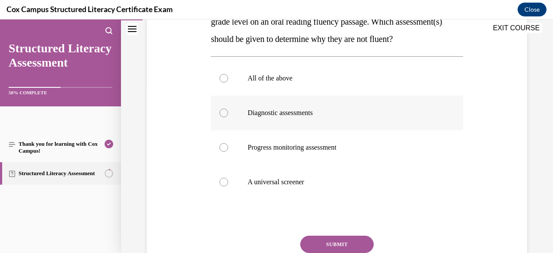
click at [221, 117] on div at bounding box center [223, 112] width 9 height 9
click at [221, 117] on input "Diagnostic assessments" at bounding box center [223, 112] width 9 height 9
radio input "true"
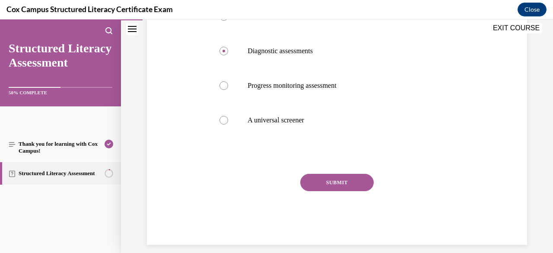
click at [346, 191] on button "SUBMIT" at bounding box center [336, 182] width 73 height 17
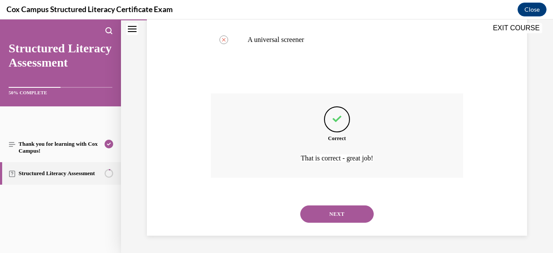
scroll to position [321, 0]
click at [341, 219] on button "NEXT" at bounding box center [336, 213] width 73 height 17
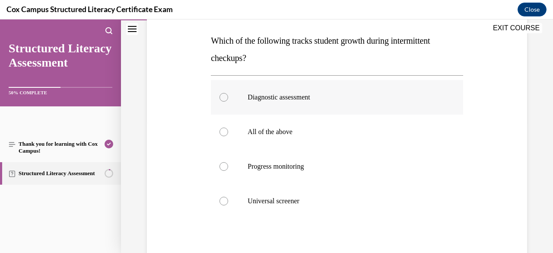
scroll to position [133, 0]
click at [222, 166] on div at bounding box center [223, 166] width 9 height 9
click at [222, 166] on input "Progress monitoring" at bounding box center [223, 166] width 9 height 9
radio input "true"
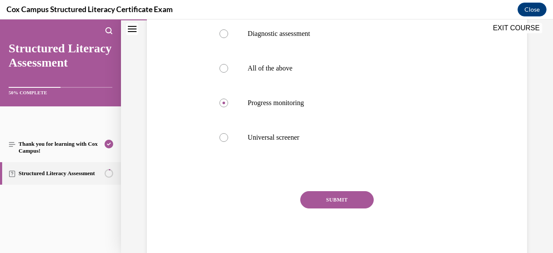
click at [317, 197] on button "SUBMIT" at bounding box center [336, 199] width 73 height 17
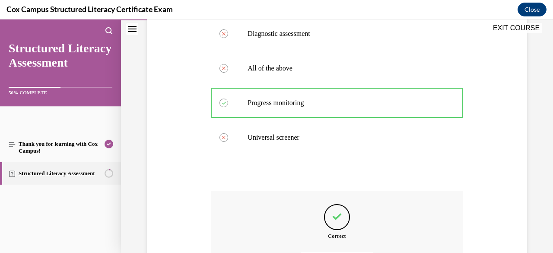
scroll to position [293, 0]
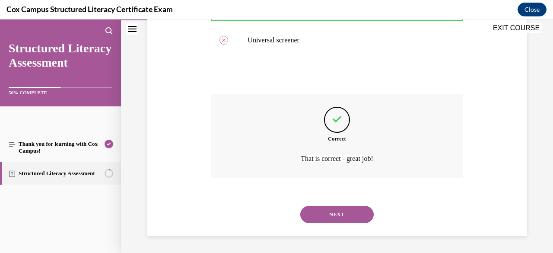
click at [318, 213] on button "NEXT" at bounding box center [336, 214] width 73 height 17
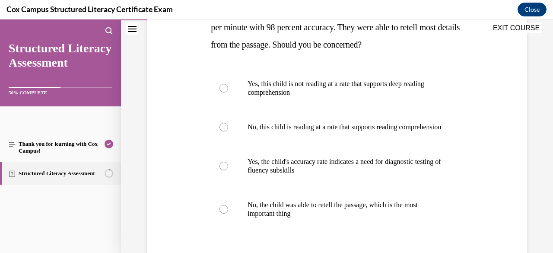
scroll to position [180, 0]
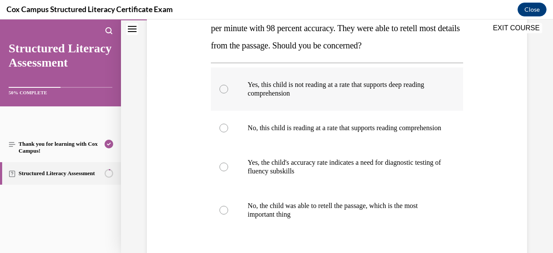
click at [222, 86] on div at bounding box center [223, 89] width 9 height 9
click at [222, 86] on input "Yes, this child is not reading at a rate that supports deep reading comprehensi…" at bounding box center [223, 89] width 9 height 9
radio input "true"
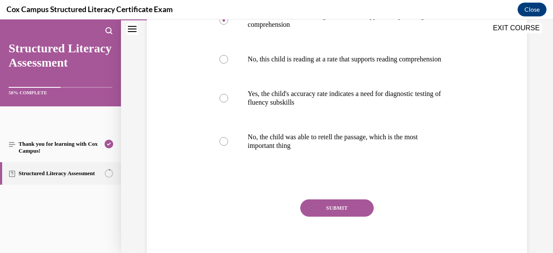
scroll to position [249, 0]
click at [349, 213] on button "SUBMIT" at bounding box center [336, 206] width 73 height 17
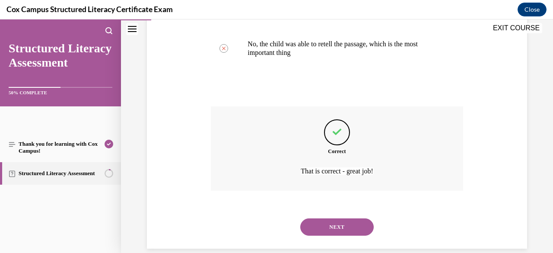
scroll to position [342, 0]
click at [342, 232] on button "NEXT" at bounding box center [336, 226] width 73 height 17
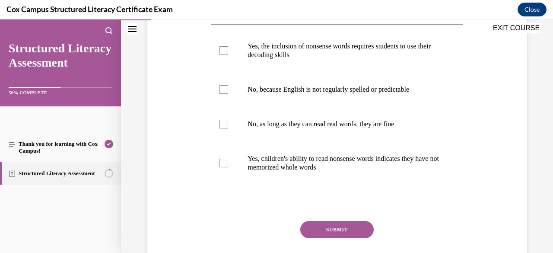
scroll to position [202, 0]
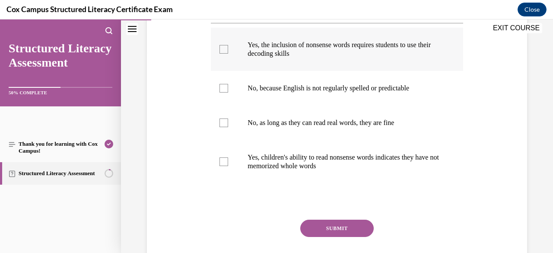
click at [225, 54] on div at bounding box center [223, 49] width 9 height 9
click at [225, 54] on input "Yes, the inclusion of nonsense words requires students to use their decoding sk…" at bounding box center [223, 49] width 9 height 9
checkbox input "true"
click at [225, 166] on div at bounding box center [223, 161] width 9 height 9
click at [225, 166] on input "Yes, children's ability to read nonsense words indicates they have not memorize…" at bounding box center [223, 161] width 9 height 9
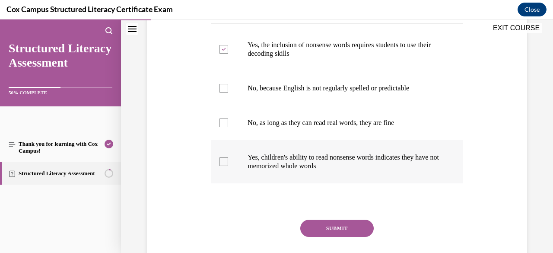
checkbox input "true"
click at [308, 237] on button "SUBMIT" at bounding box center [336, 227] width 73 height 17
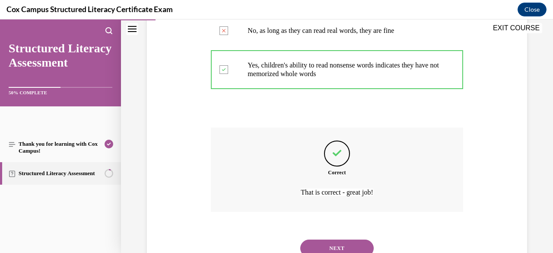
scroll to position [345, 0]
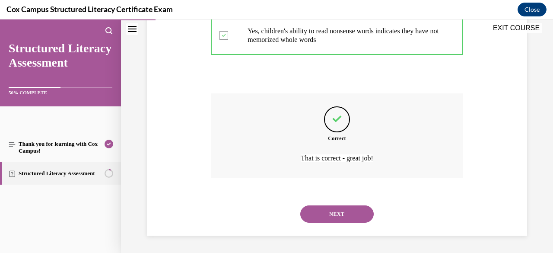
click at [314, 210] on button "NEXT" at bounding box center [336, 213] width 73 height 17
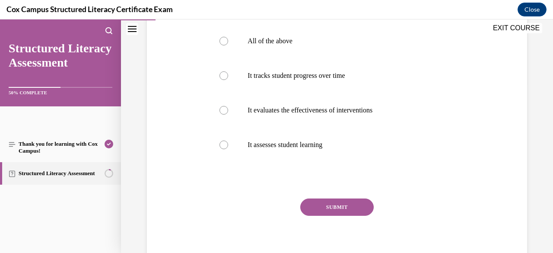
scroll to position [175, 0]
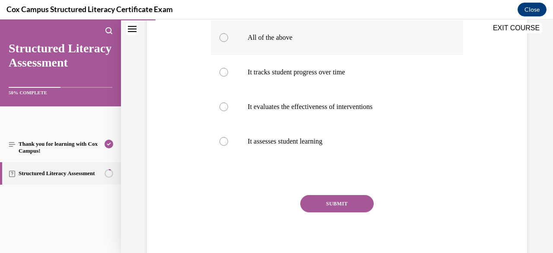
click at [224, 42] on div at bounding box center [223, 37] width 9 height 9
click at [224, 42] on input "All of the above" at bounding box center [223, 37] width 9 height 9
radio input "true"
click at [311, 212] on button "SUBMIT" at bounding box center [336, 203] width 73 height 17
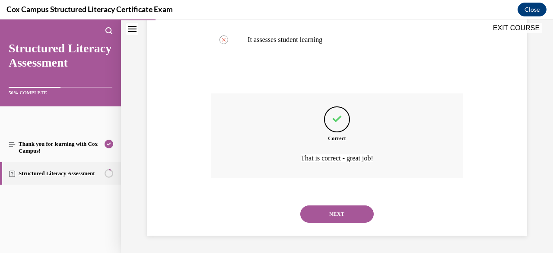
click at [316, 223] on button "NEXT" at bounding box center [336, 213] width 73 height 17
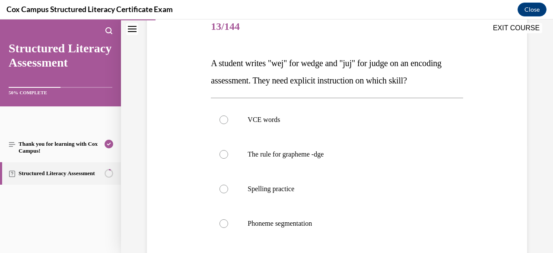
scroll to position [111, 0]
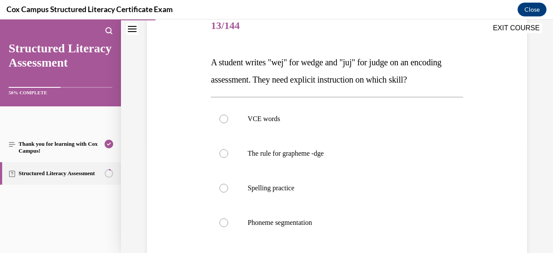
click at [510, 186] on div "Question 13/144 A student writes "wej" for wedge and "juj" for judge on an enco…" at bounding box center [337, 165] width 385 height 364
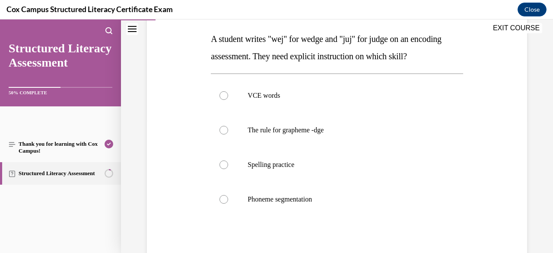
scroll to position [132, 0]
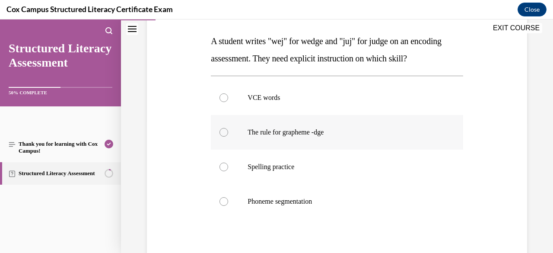
click at [220, 133] on div at bounding box center [223, 132] width 9 height 9
click at [220, 133] on input "The rule for grapheme -dge" at bounding box center [223, 132] width 9 height 9
radio input "true"
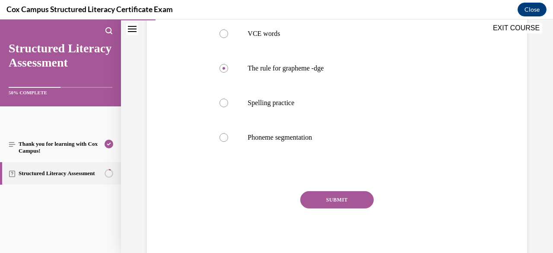
click at [353, 199] on button "SUBMIT" at bounding box center [336, 199] width 73 height 17
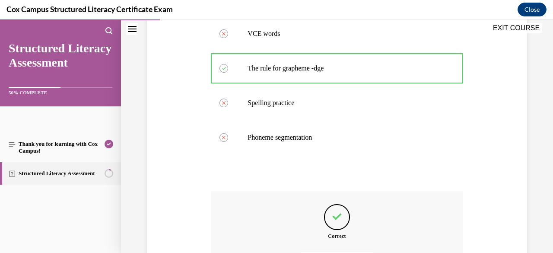
scroll to position [293, 0]
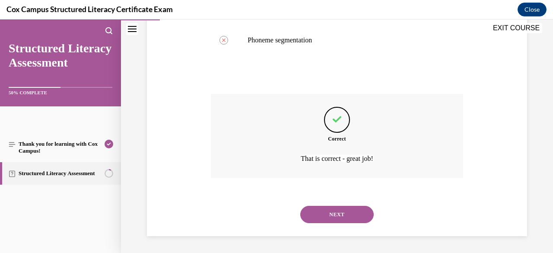
click at [336, 212] on button "NEXT" at bounding box center [336, 214] width 73 height 17
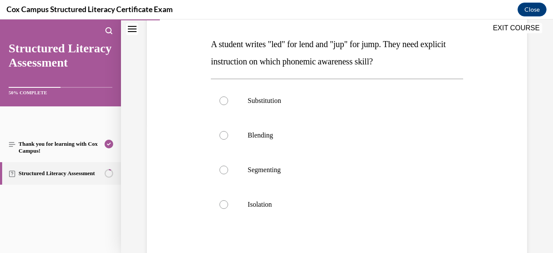
scroll to position [126, 0]
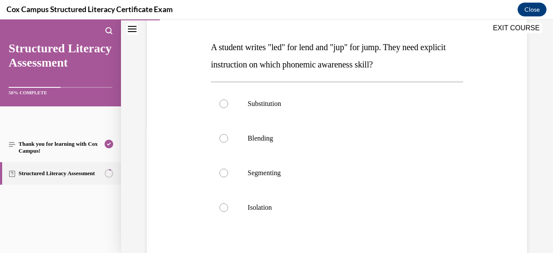
click at [487, 175] on div "Question 14/144 A student writes "led" for lend and "jup" for jump. They need e…" at bounding box center [337, 150] width 385 height 364
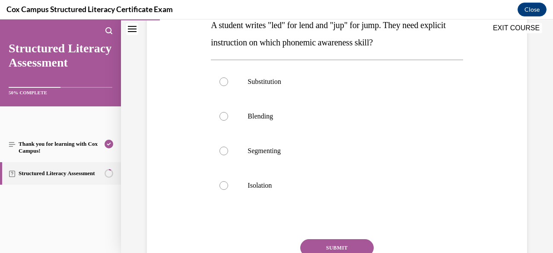
scroll to position [149, 0]
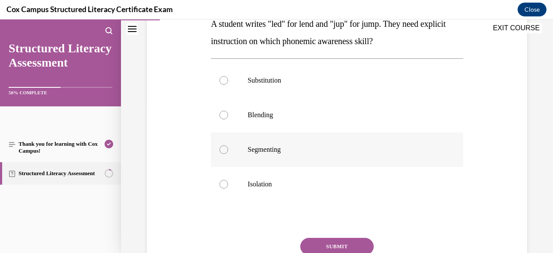
click at [244, 153] on label "Segmenting" at bounding box center [337, 149] width 252 height 35
click at [228, 153] on input "Segmenting" at bounding box center [223, 149] width 9 height 9
radio input "true"
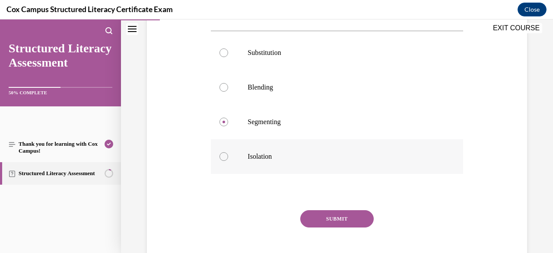
scroll to position [178, 0]
click at [349, 214] on button "SUBMIT" at bounding box center [336, 217] width 73 height 17
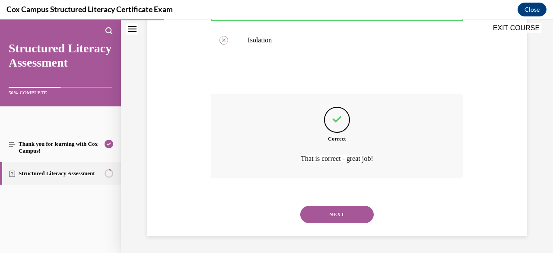
click at [334, 210] on button "NEXT" at bounding box center [336, 214] width 73 height 17
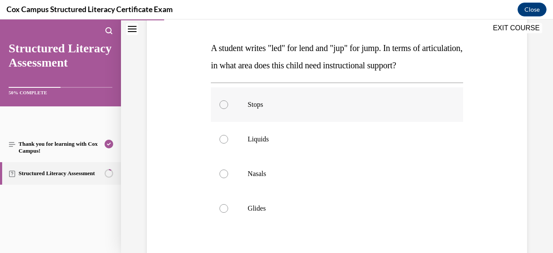
scroll to position [151, 0]
